Goal: Task Accomplishment & Management: Manage account settings

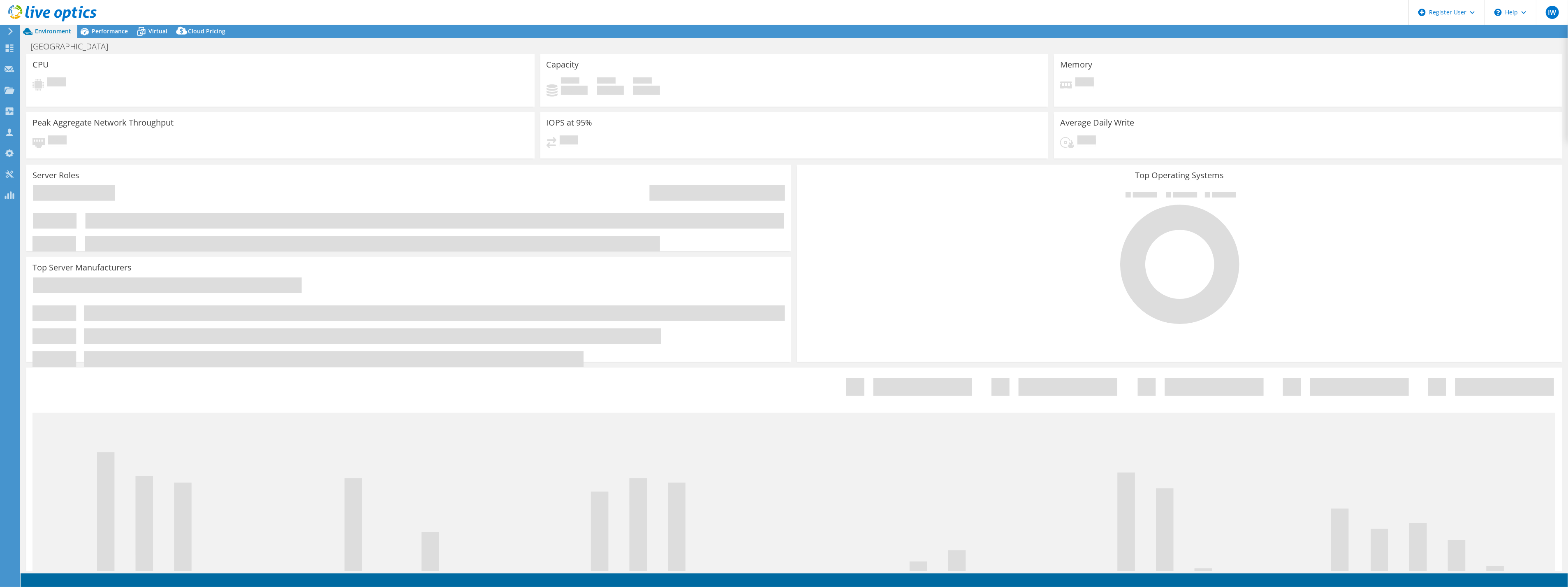
select select "EUFrankfurt"
select select "EUR"
select select "EUFrankfurt"
select select "EUR"
